Goal: Entertainment & Leisure: Consume media (video, audio)

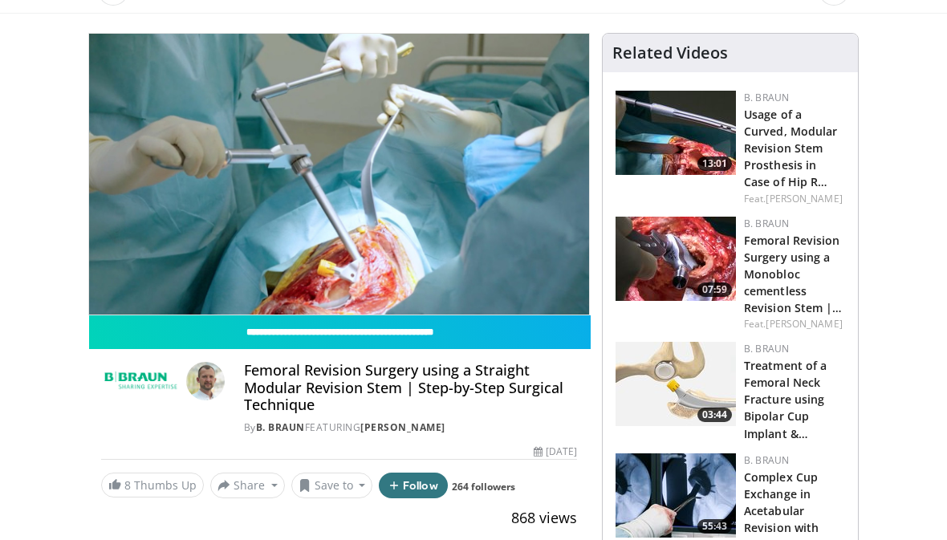
scroll to position [89, 0]
